Goal: Transaction & Acquisition: Purchase product/service

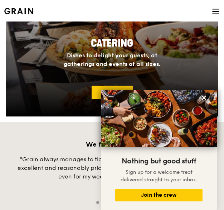
scroll to position [569, 0]
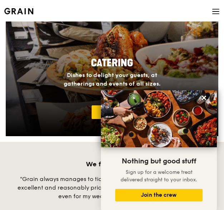
click at [219, 10] on icon at bounding box center [216, 12] width 8 height 8
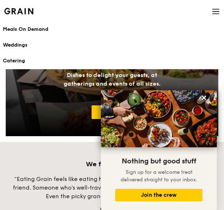
click at [13, 61] on div "Catering" at bounding box center [112, 60] width 219 height 7
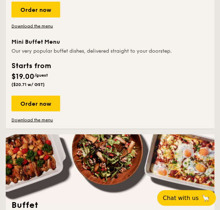
scroll to position [394, 0]
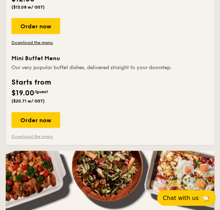
click at [45, 138] on link "Download the menu" at bounding box center [35, 137] width 49 height 6
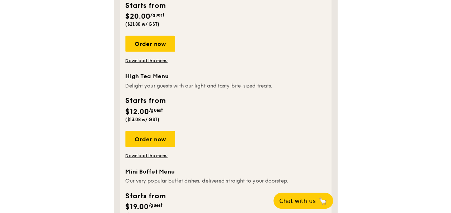
scroll to position [251, 0]
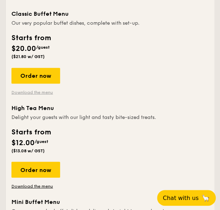
click at [40, 90] on link "Download the menu" at bounding box center [35, 92] width 49 height 6
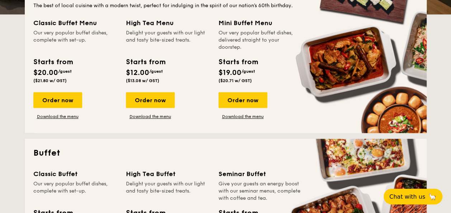
scroll to position [186, 0]
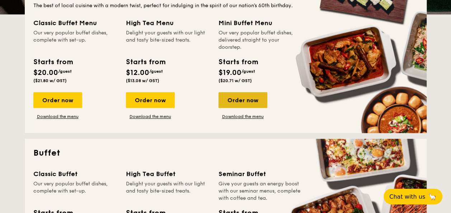
click at [220, 103] on div "Order now" at bounding box center [242, 100] width 49 height 16
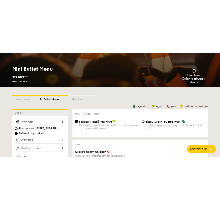
scroll to position [143, 0]
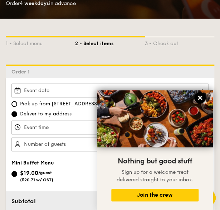
click at [197, 98] on icon at bounding box center [200, 98] width 6 height 6
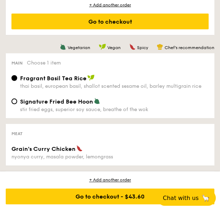
scroll to position [466, 0]
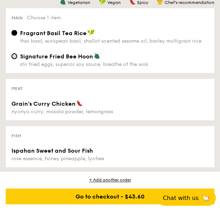
click at [16, 54] on input "Signature Fried Bee Hoon stir fried eggs, superior soy sauce, breathe of the wok" at bounding box center [14, 56] width 6 height 6
radio input "true"
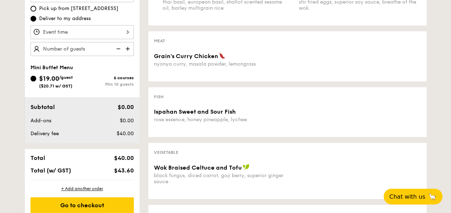
scroll to position [179, 0]
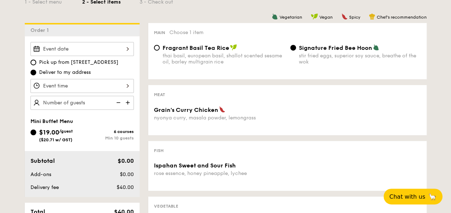
click at [125, 47] on div at bounding box center [81, 49] width 103 height 14
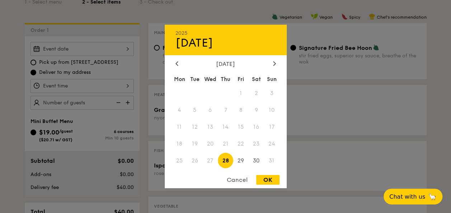
click at [220, 161] on span "28" at bounding box center [225, 160] width 15 height 15
click at [220, 181] on div "OK" at bounding box center [267, 180] width 23 height 10
type input "Aug 28, 2025"
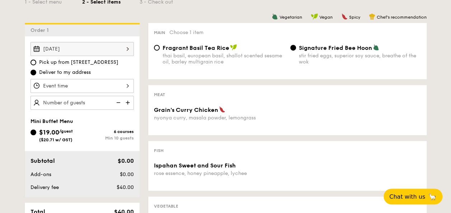
click at [127, 87] on div "12 1 2 3 4 5 6 7 8 9 10 11 00 15 30 45 am pm Cancel OK" at bounding box center [81, 86] width 103 height 14
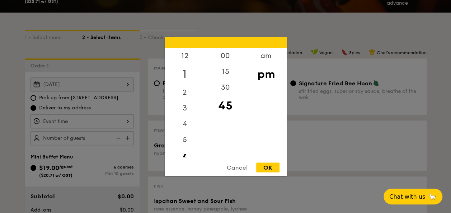
scroll to position [108, 0]
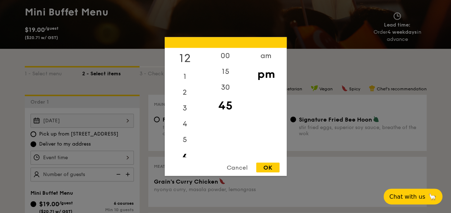
click at [185, 58] on div "12" at bounding box center [185, 58] width 41 height 21
click at [220, 56] on div "00" at bounding box center [225, 58] width 41 height 21
click at [220, 169] on div "OK" at bounding box center [267, 168] width 23 height 10
type input "12:00PM"
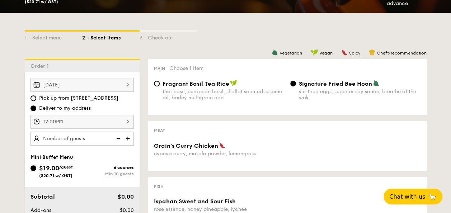
scroll to position [179, 0]
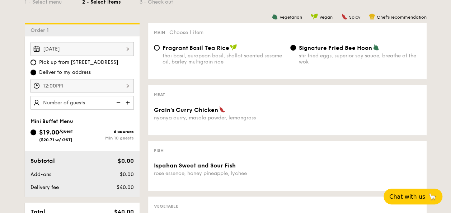
click at [128, 102] on img at bounding box center [128, 103] width 11 height 14
click at [118, 102] on img at bounding box center [117, 103] width 11 height 14
type input "15 guests"
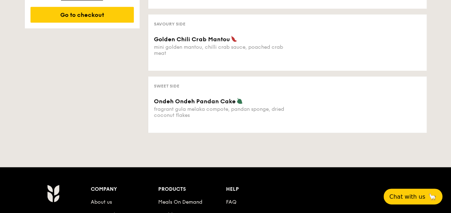
scroll to position [430, 0]
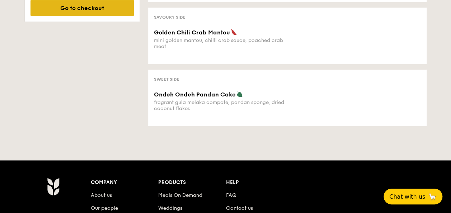
click at [67, 9] on div "Go to checkout" at bounding box center [81, 8] width 103 height 16
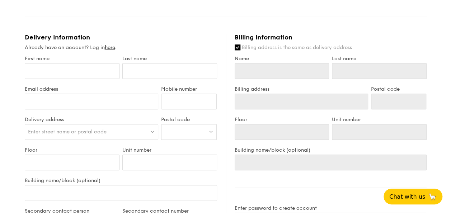
scroll to position [323, 0]
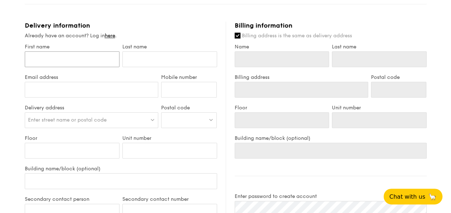
click at [70, 62] on input "First name" at bounding box center [72, 59] width 95 height 16
type input "S"
type input "Su"
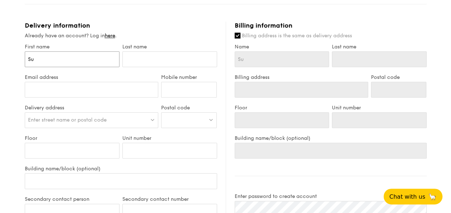
type input "Suh"
type input "Suha"
type input "Suhai"
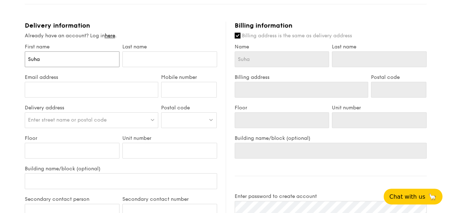
type input "Suhai"
type input "Suhaim"
type input "Suhaimi"
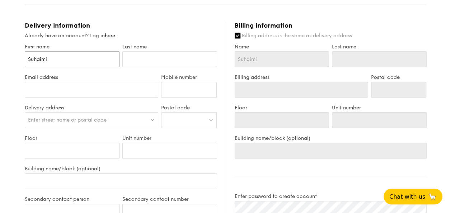
type input "Suhaimi"
click at [137, 60] on input "text" at bounding box center [169, 59] width 95 height 16
type input "S"
type input "Su"
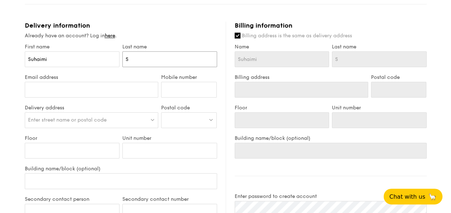
type input "Su"
type input "Sur"
type input "Sura"
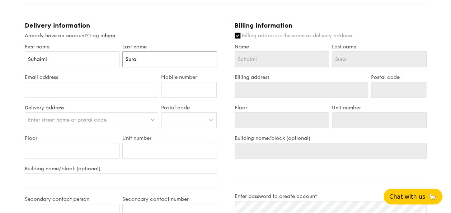
type input "Surad"
type input "Surade"
type input "Suradee"
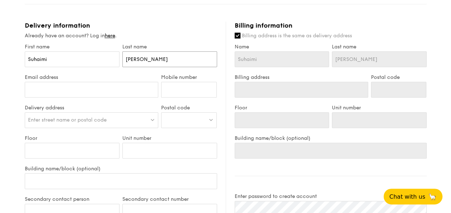
type input "Suradee"
drag, startPoint x: 93, startPoint y: 82, endPoint x: 91, endPoint y: 88, distance: 6.3
click at [92, 87] on input "Email address" at bounding box center [92, 90] width 134 height 16
type input "mdcruz@pdlegal.com.sg"
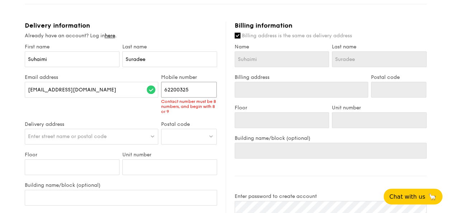
drag, startPoint x: 194, startPoint y: 93, endPoint x: 146, endPoint y: 92, distance: 48.8
click at [146, 92] on div "Email address mdcruz@pdlegal.com.sg Mobile number 62200325 Contact number must …" at bounding box center [120, 97] width 195 height 47
type input "88151225"
click at [86, 140] on div "First name Suhaimi Last name Suradee Email address mdcruz@pdlegal.com.sg Mobile…" at bounding box center [121, 193] width 192 height 299
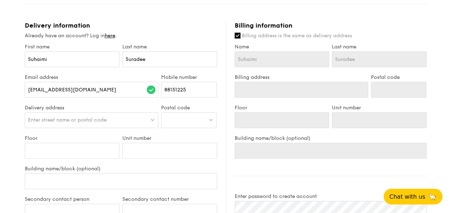
click at [84, 120] on span "Enter street name or postal code" at bounding box center [67, 120] width 79 height 6
click at [84, 120] on input "search" at bounding box center [91, 121] width 133 height 16
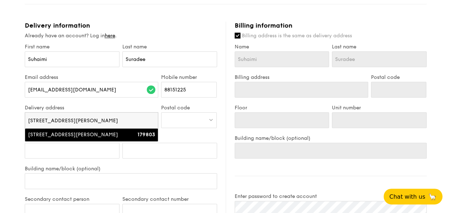
type input "1 Coleman Street"
click at [77, 138] on li "1 Coleman Street 179803" at bounding box center [91, 134] width 133 height 13
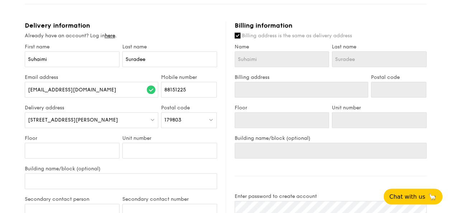
type input "1 Coleman Street"
type input "179803"
click at [73, 144] on input "Floor" at bounding box center [72, 151] width 95 height 16
type input "0"
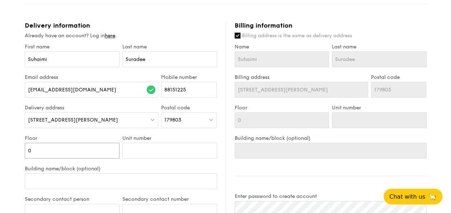
type input "08"
type input "0"
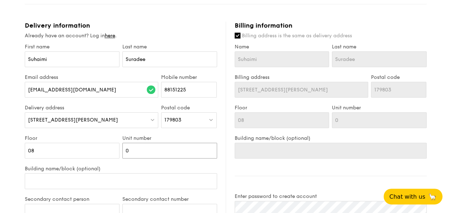
type input "02"
click at [72, 182] on input "Building name/block (optional)" at bounding box center [121, 181] width 192 height 16
type input "T"
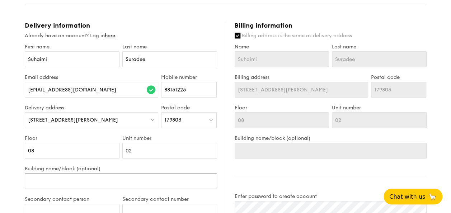
type input "T"
type input "Th"
type input "The"
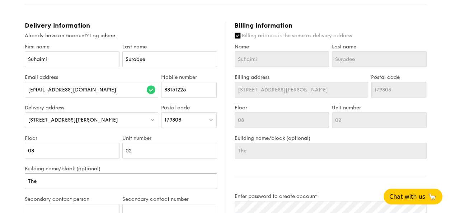
type input "The"
type input "The A"
type input "The Ad"
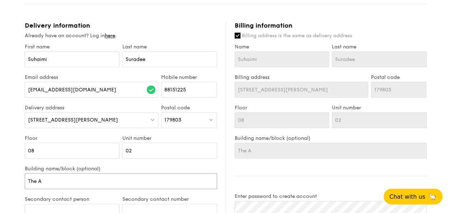
type input "The Ad"
type input "The Ade"
type input "The Adel"
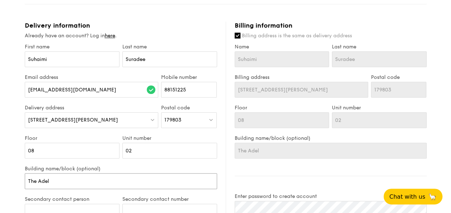
type input "The Adelp"
type input "The Adelph"
type input "The Adelphi"
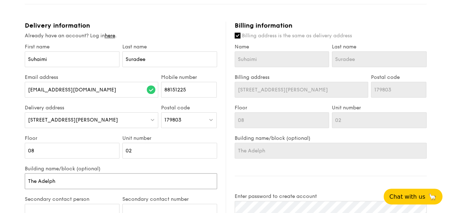
type input "The Adelphi"
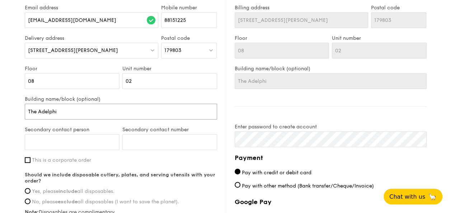
scroll to position [394, 0]
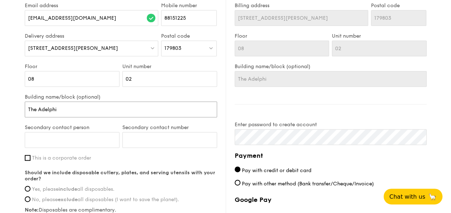
type input "The Adelphi"
click at [75, 138] on input "Secondary contact person" at bounding box center [72, 140] width 95 height 16
type input "Mark D"
type input "62200325"
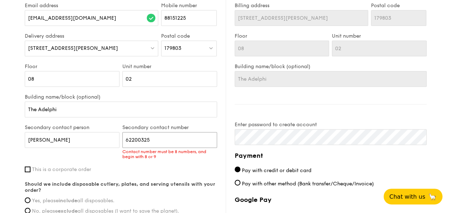
drag, startPoint x: 158, startPoint y: 142, endPoint x: 121, endPoint y: 139, distance: 37.0
click at [121, 139] on div "Secondary contact number 62200325 Contact number must be 8 numbers, and begin w…" at bounding box center [170, 145] width 98 height 42
type input "98715259"
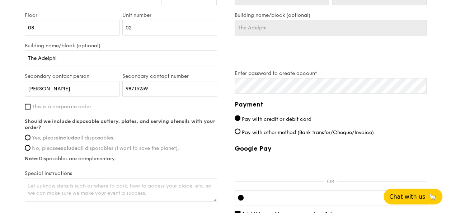
scroll to position [466, 0]
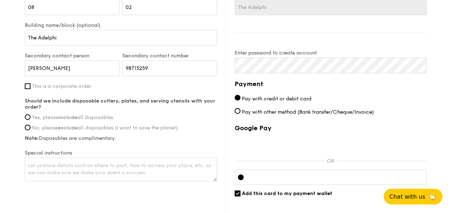
click at [39, 83] on span "This is a corporate order" at bounding box center [61, 86] width 59 height 6
click at [30, 83] on input "This is a corporate order" at bounding box center [28, 86] width 6 height 6
checkbox input "true"
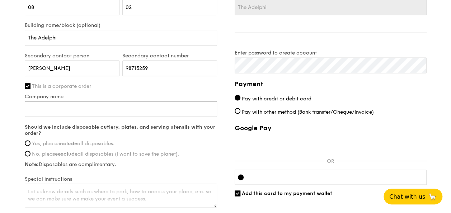
click at [51, 110] on input "Company name" at bounding box center [121, 109] width 192 height 16
type input "PDLegal LLC"
click at [49, 143] on span "Yes, please include all disposables." at bounding box center [73, 144] width 82 height 6
click at [30, 143] on input "Yes, please include all disposables." at bounding box center [28, 143] width 6 height 6
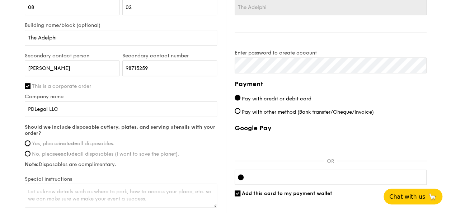
radio input "true"
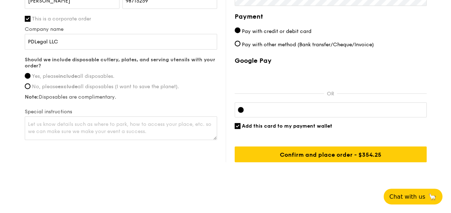
scroll to position [538, 0]
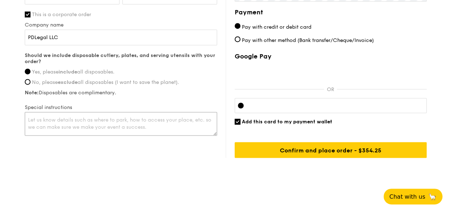
click at [78, 124] on textarea at bounding box center [121, 124] width 192 height 24
type textarea "Please let us have more disposal plates and cutleries."
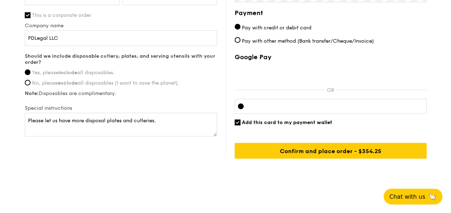
scroll to position [539, 0]
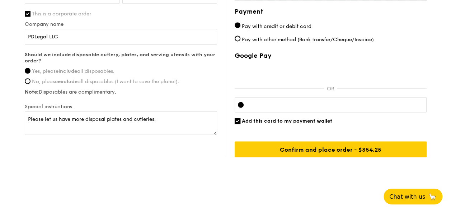
click at [220, 118] on input "Add this card to my payment wallet" at bounding box center [237, 121] width 6 height 6
checkbox input "false"
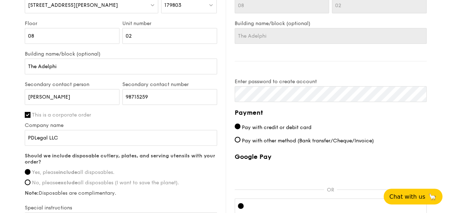
scroll to position [503, 0]
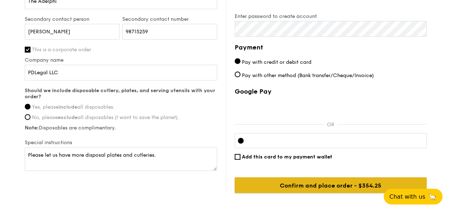
click at [220, 182] on input "Confirm and place order - $354.25" at bounding box center [330, 185] width 192 height 16
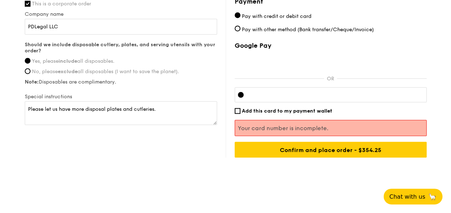
scroll to position [549, 0]
drag, startPoint x: 362, startPoint y: 150, endPoint x: 184, endPoint y: 158, distance: 178.4
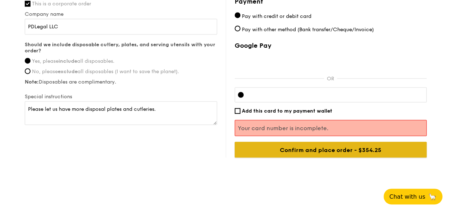
click at [220, 143] on input "Confirm and place order - $354.25" at bounding box center [330, 150] width 192 height 16
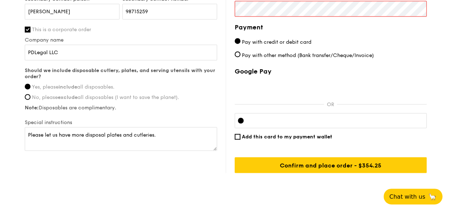
scroll to position [415, 0]
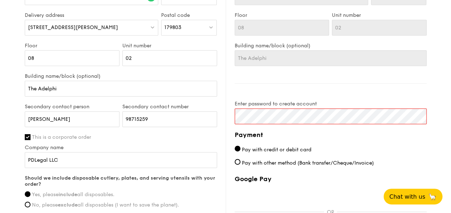
click at [220, 91] on div "Billing information Billing address is the same as delivery address Name Suhaim…" at bounding box center [326, 104] width 201 height 351
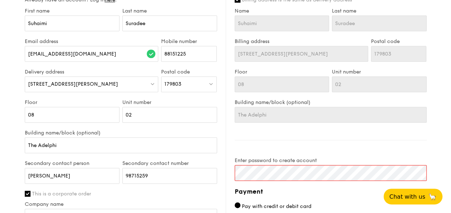
scroll to position [430, 0]
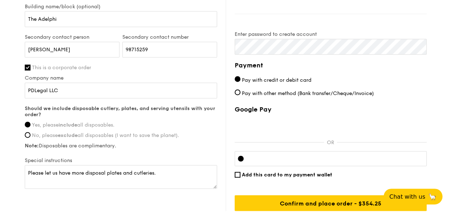
scroll to position [538, 0]
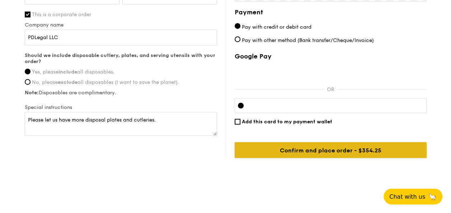
click at [220, 148] on input "Confirm and place order - $354.25" at bounding box center [330, 150] width 192 height 16
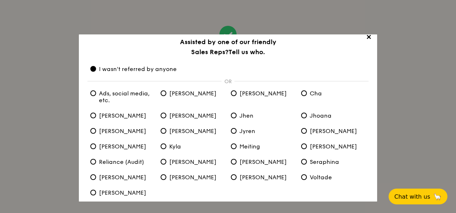
scroll to position [42, 0]
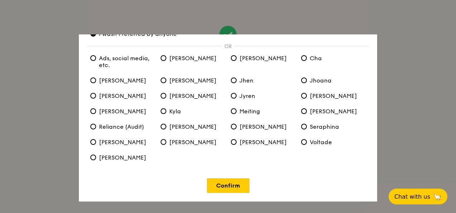
click at [220, 184] on link "Confirm" at bounding box center [228, 185] width 43 height 15
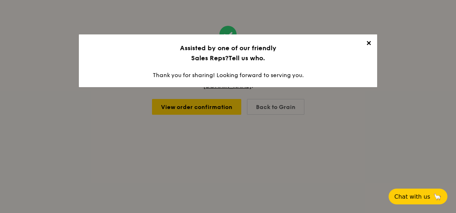
scroll to position [0, 0]
click at [220, 43] on span "✕" at bounding box center [369, 44] width 10 height 10
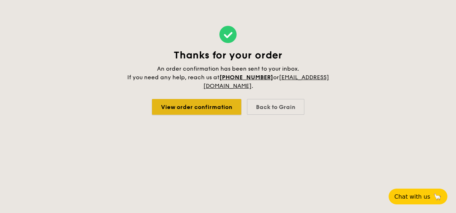
click at [219, 110] on link "View order confirmation" at bounding box center [196, 107] width 89 height 16
